Goal: Find specific page/section: Find specific page/section

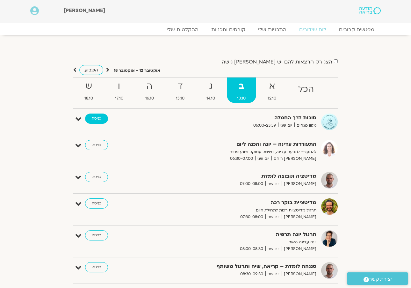
click at [94, 119] on link "כניסה" at bounding box center [96, 118] width 23 height 10
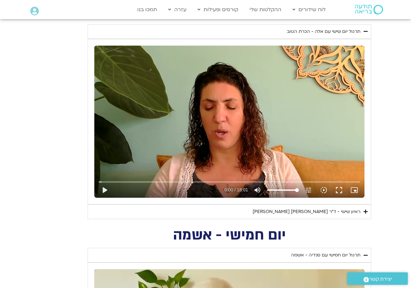
scroll to position [287, 0]
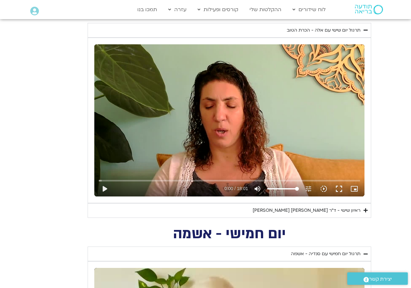
click at [331, 209] on div "ראיון שישי - ד"ר אסף סטי אל-בר וערן טייכר" at bounding box center [307, 210] width 108 height 8
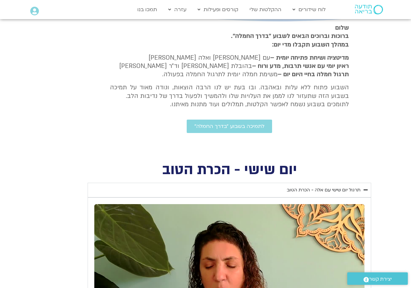
scroll to position [127, 0]
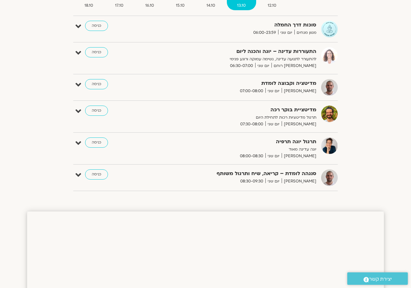
scroll to position [91, 0]
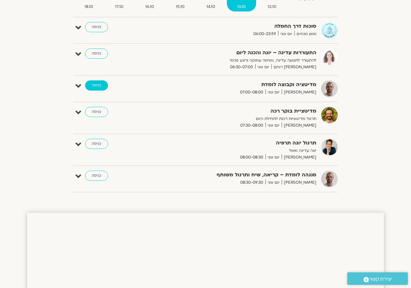
click at [95, 83] on link "כניסה" at bounding box center [96, 85] width 23 height 10
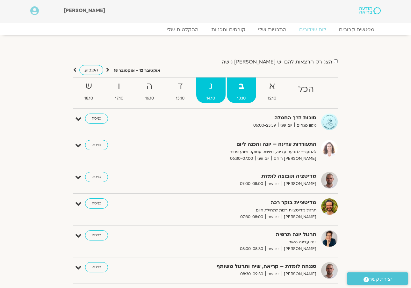
click at [207, 87] on strong "ג" at bounding box center [210, 86] width 29 height 14
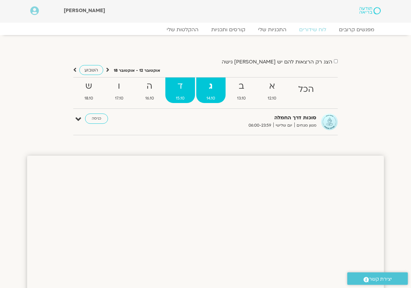
click at [180, 90] on strong "ד" at bounding box center [179, 86] width 29 height 14
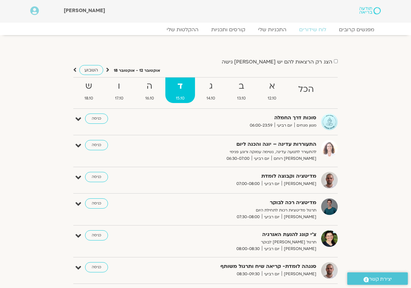
scroll to position [12, 0]
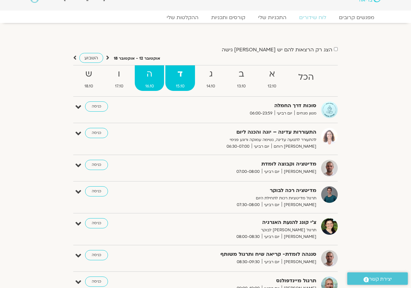
click at [153, 78] on strong "ה" at bounding box center [149, 74] width 29 height 14
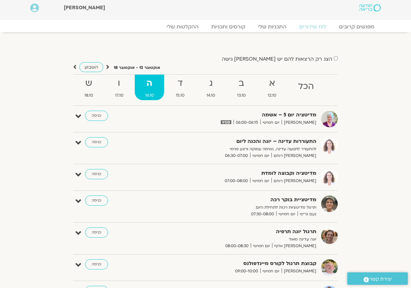
scroll to position [0, 0]
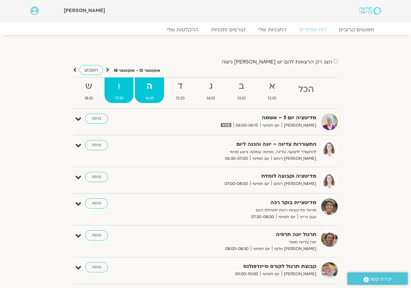
click at [119, 83] on strong "ו" at bounding box center [118, 86] width 29 height 14
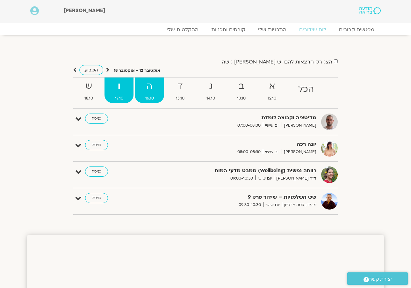
click at [146, 83] on strong "ה" at bounding box center [149, 86] width 29 height 14
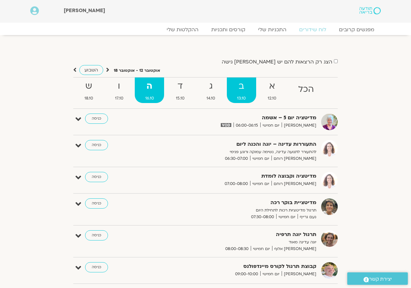
click at [241, 88] on strong "ב" at bounding box center [241, 86] width 29 height 14
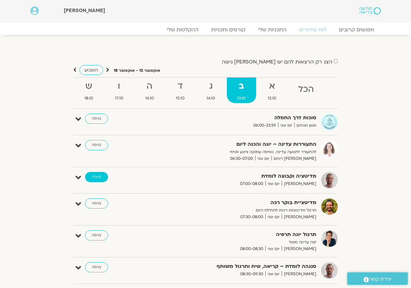
click at [96, 176] on link "כניסה" at bounding box center [96, 177] width 23 height 10
click at [98, 176] on link "כניסה" at bounding box center [96, 177] width 23 height 10
